Goal: Find contact information: Find contact information

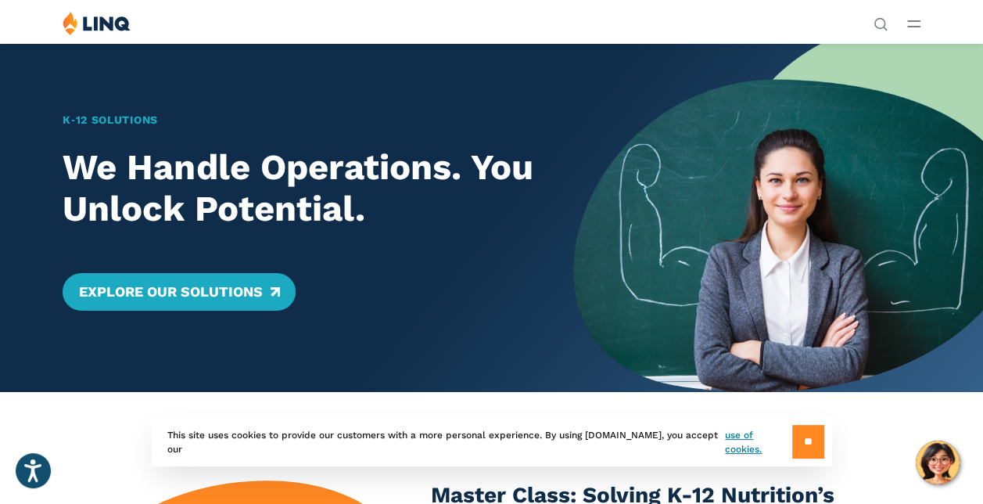
click at [815, 436] on input "**" at bounding box center [808, 442] width 32 height 34
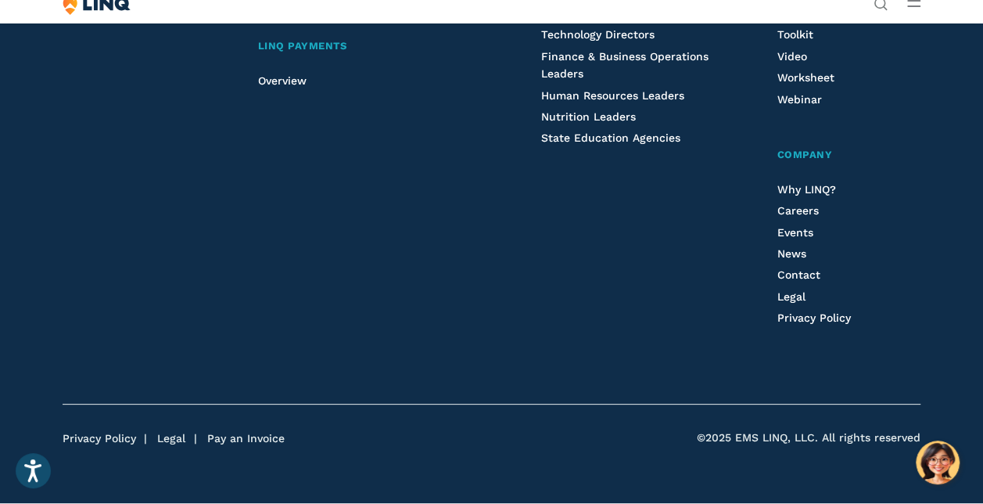
scroll to position [4053, 0]
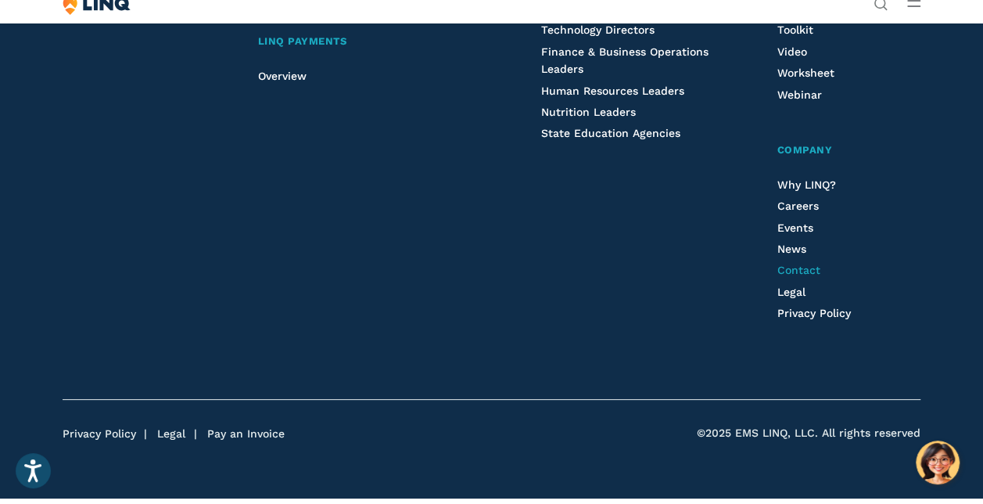
click at [777, 276] on span "Contact" at bounding box center [798, 270] width 43 height 13
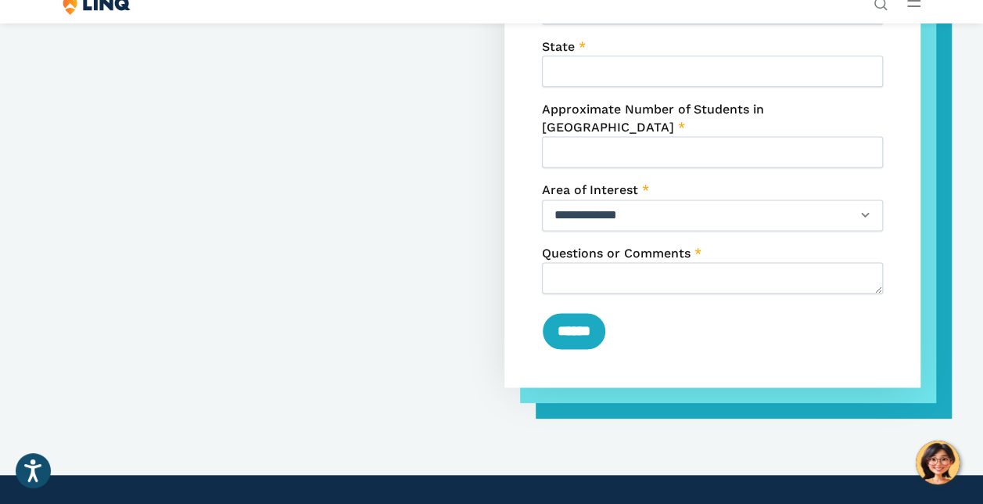
scroll to position [1007, 0]
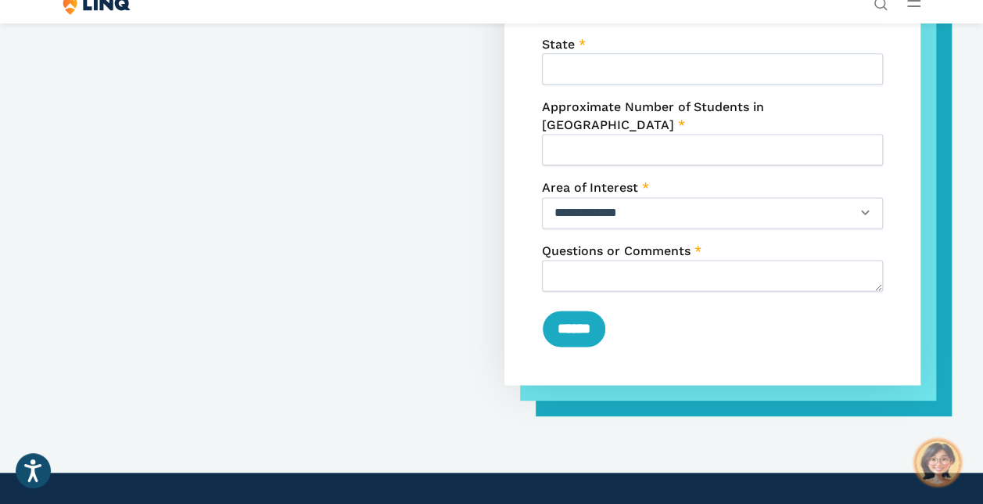
click at [943, 454] on img "Hello, have a question? Let’s chat." at bounding box center [938, 462] width 44 height 44
click at [842, 261] on link "Support" at bounding box center [879, 268] width 74 height 14
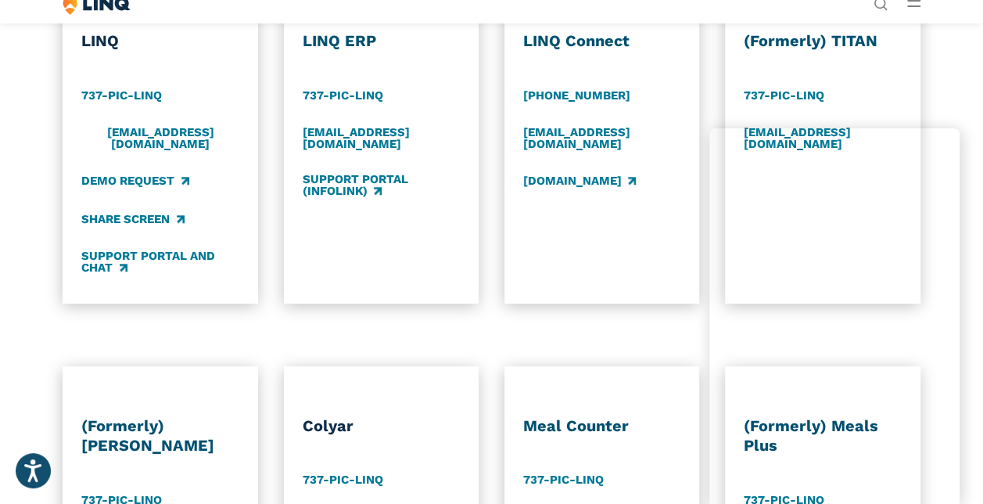
scroll to position [728, 0]
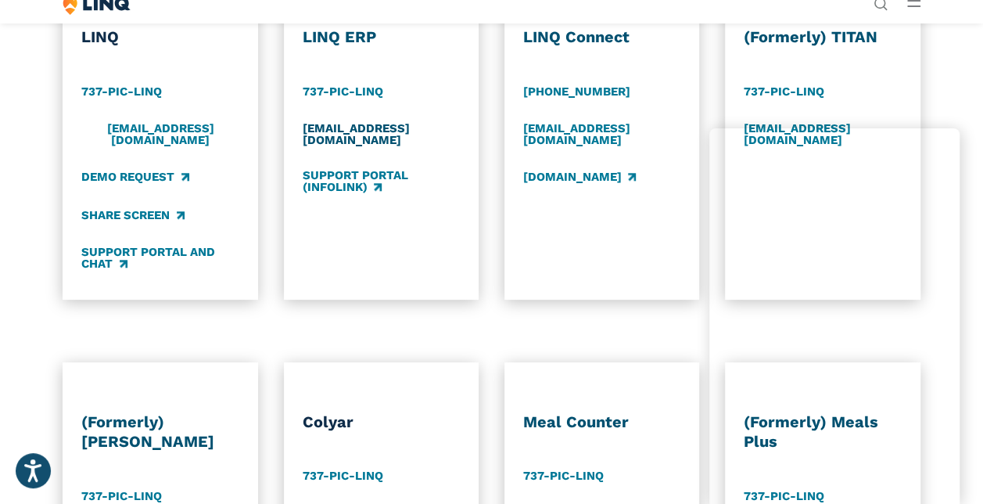
click at [400, 147] on link "[EMAIL_ADDRESS][DOMAIN_NAME]" at bounding box center [382, 134] width 158 height 26
